Goal: Submit feedback/report problem

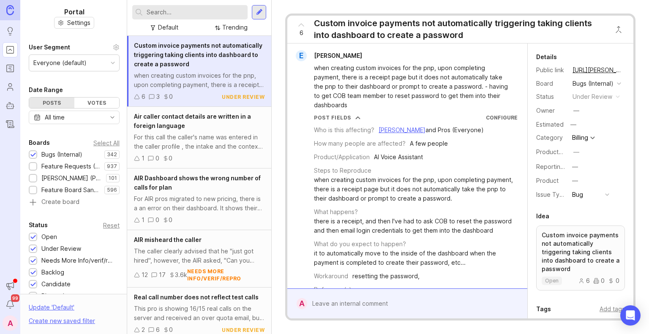
click at [167, 10] on input "text" at bounding box center [196, 12] width 98 height 9
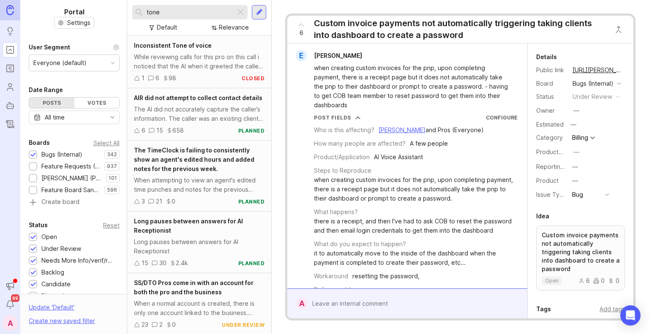
click at [194, 57] on div "While reviewing calls for this pro on this call i noticed that the AI when it g…" at bounding box center [199, 61] width 131 height 19
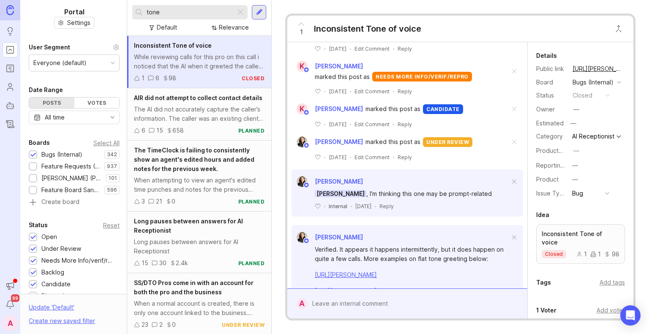
scroll to position [395, 0]
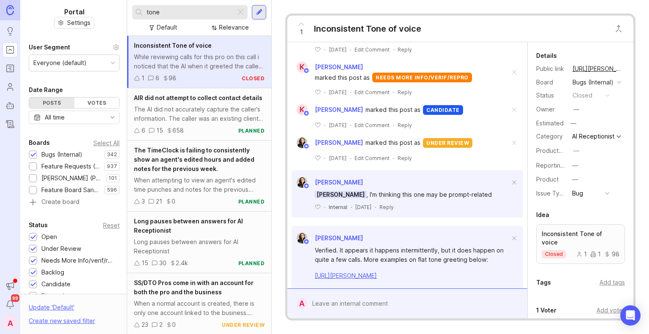
click at [152, 12] on input "tone" at bounding box center [189, 12] width 85 height 9
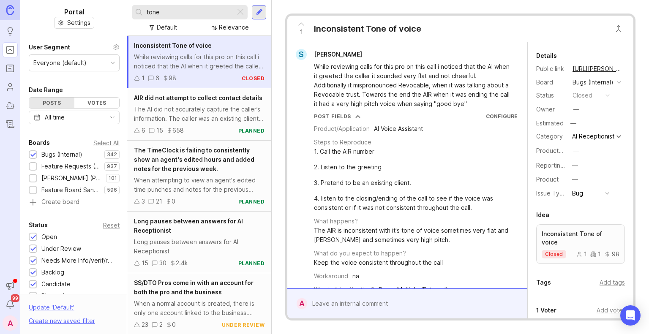
scroll to position [0, 0]
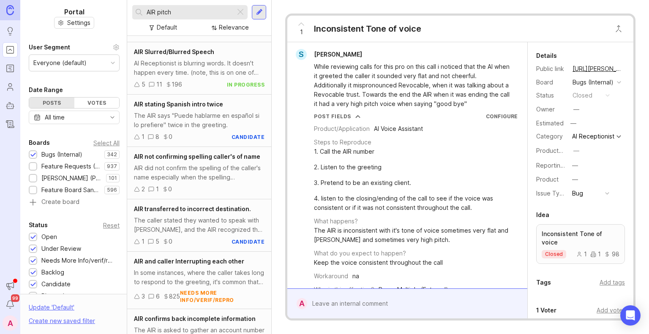
scroll to position [1235, 0]
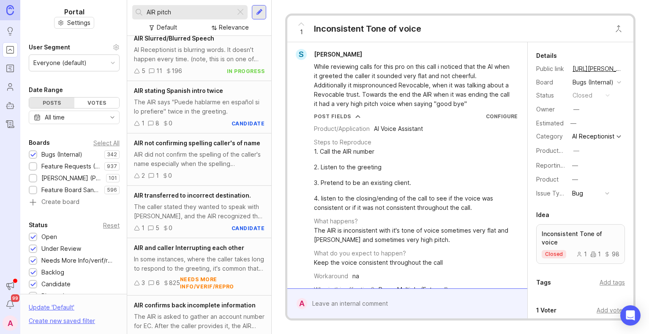
type input "AIR pitch"
click at [540, 11] on div "1 Inconsistent Tone of voice S [PERSON_NAME] While reviewing calls for this pro…" at bounding box center [461, 167] width 378 height 334
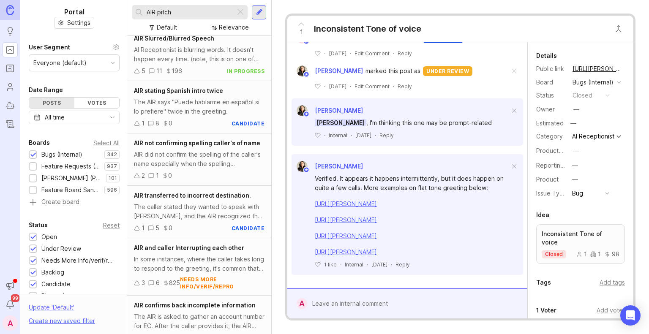
scroll to position [522, 0]
click at [386, 174] on div "Verified. It appears it happens intermittently, but it does happen on quite a f…" at bounding box center [412, 183] width 195 height 19
click at [454, 174] on div "Verified. It appears it happens intermittently, but it does happen on quite a f…" at bounding box center [412, 183] width 195 height 19
click at [338, 305] on div at bounding box center [413, 304] width 213 height 16
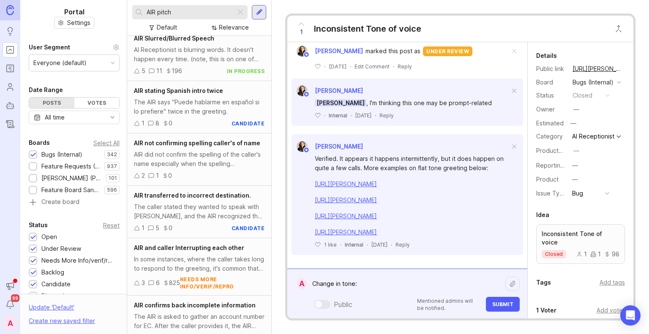
paste textarea "[URL][PERSON_NAME]"
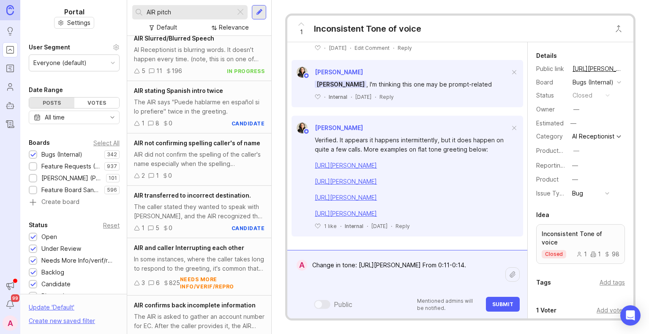
click at [361, 266] on textarea "Change in tone: [URL][PERSON_NAME] From 0:11-0:14." at bounding box center [406, 274] width 198 height 35
click at [353, 265] on textarea "Change in tone: [URL][PERSON_NAME] From 0:11-0:14." at bounding box center [406, 274] width 198 height 35
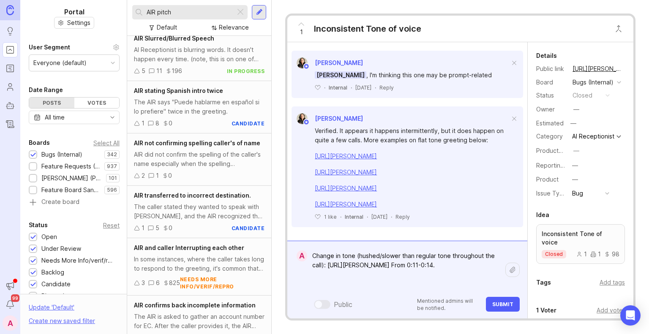
click at [338, 266] on textarea "Change in tone (hushed/slower than regular tone throughout the call): [URL][PER…" at bounding box center [406, 270] width 198 height 44
click at [463, 257] on textarea "Change in tone (hushed/slower than regular tone throughout the call): [URL][PER…" at bounding box center [406, 270] width 198 height 44
click at [497, 257] on textarea "Change in tone (hushed/slower than regular tone used during the call): [URL][PE…" at bounding box center [406, 270] width 198 height 44
click at [373, 268] on textarea "Change in tone (hushed/slower than regular tone used during the rest of call): …" at bounding box center [406, 270] width 198 height 44
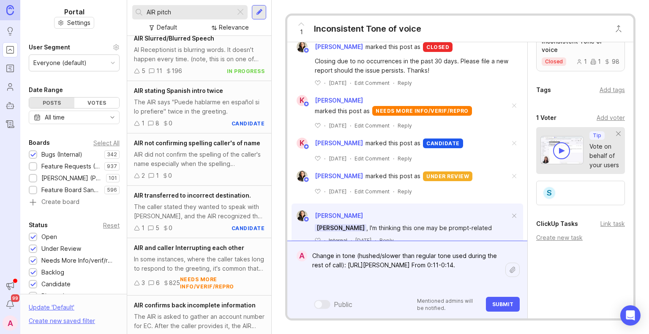
scroll to position [380, 0]
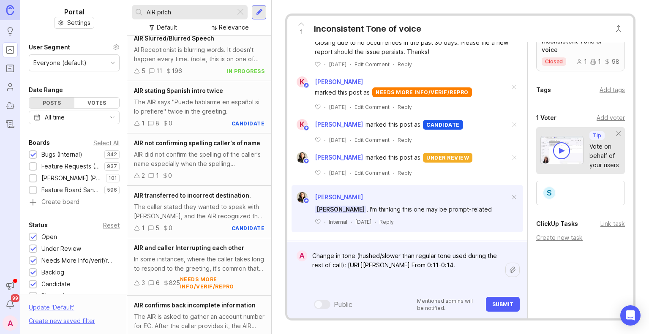
type textarea "Change in tone (hushed/slower than regular tone used during the rest of call): …"
click at [512, 307] on span "Submit" at bounding box center [503, 304] width 21 height 6
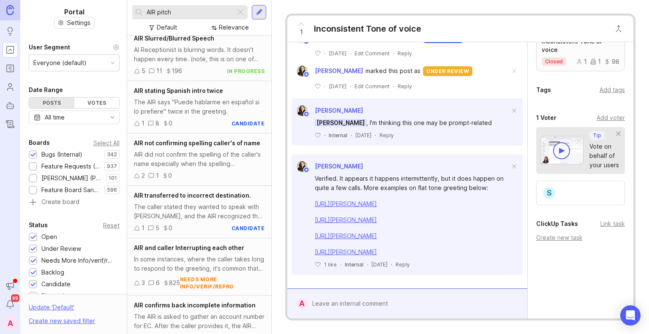
scroll to position [591, 0]
click at [369, 309] on div at bounding box center [413, 304] width 213 height 16
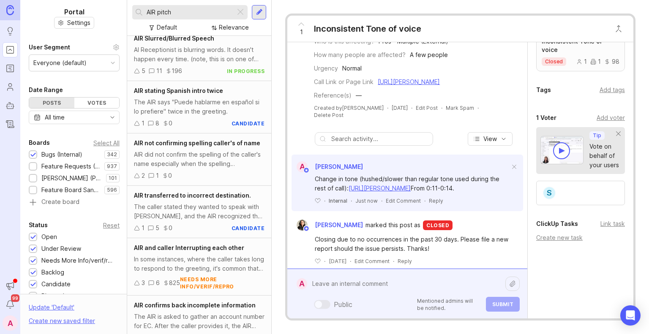
scroll to position [287, 0]
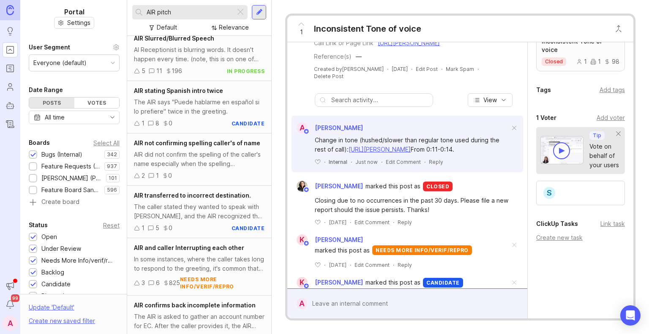
drag, startPoint x: 407, startPoint y: 156, endPoint x: 355, endPoint y: 166, distance: 52.6
click at [355, 154] on div "Change in tone (hushed/slower than regular tone used during the rest of call): …" at bounding box center [412, 145] width 195 height 19
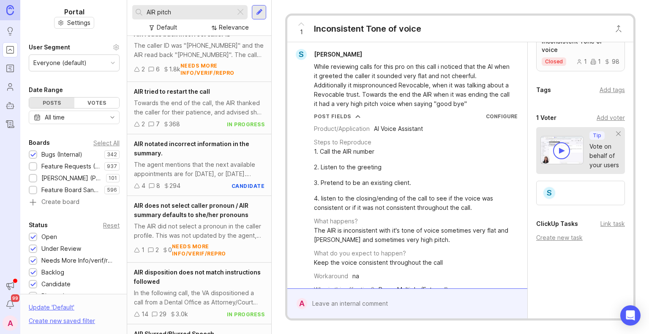
scroll to position [0, 0]
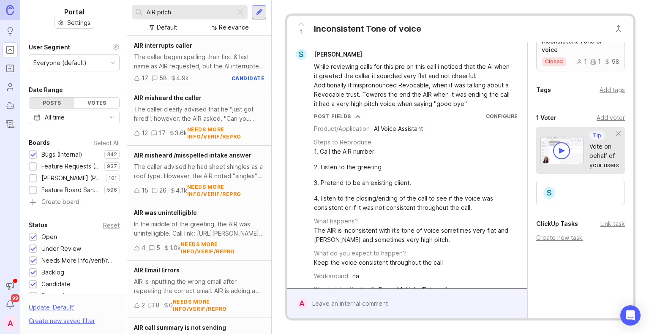
click at [239, 13] on div at bounding box center [240, 12] width 10 height 11
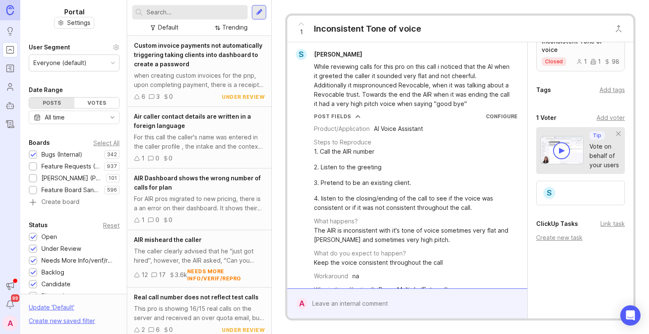
click at [356, 32] on div "Inconsistent Tone of voice" at bounding box center [367, 29] width 107 height 12
copy div "Inconsistent Tone of voice S"
click at [177, 14] on input "text" at bounding box center [196, 12] width 98 height 9
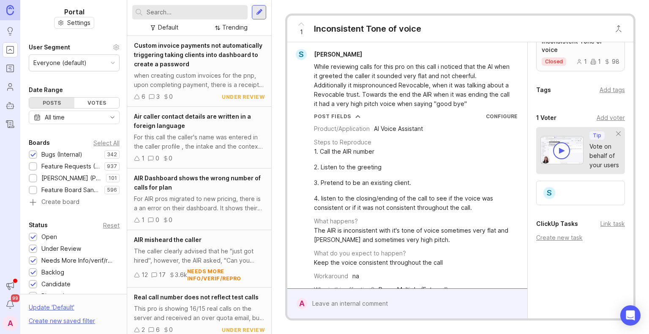
paste input "Inconsistent Tone of voice"
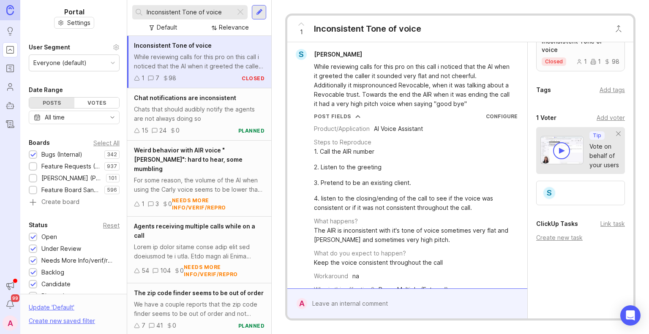
type input "Inconsistent Tone of voice"
click at [135, 78] on icon at bounding box center [136, 78] width 5 height 4
